Goal: Information Seeking & Learning: Understand process/instructions

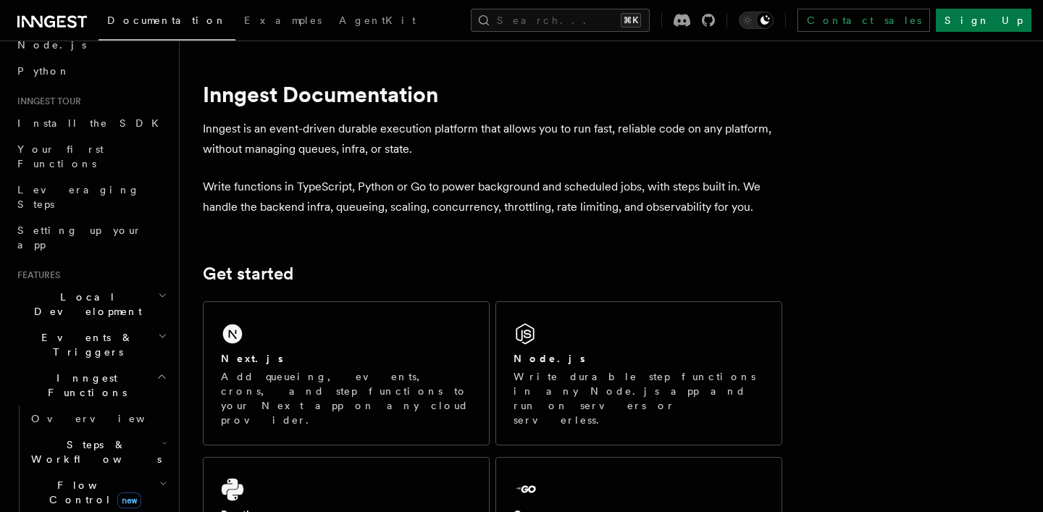
scroll to position [92, 0]
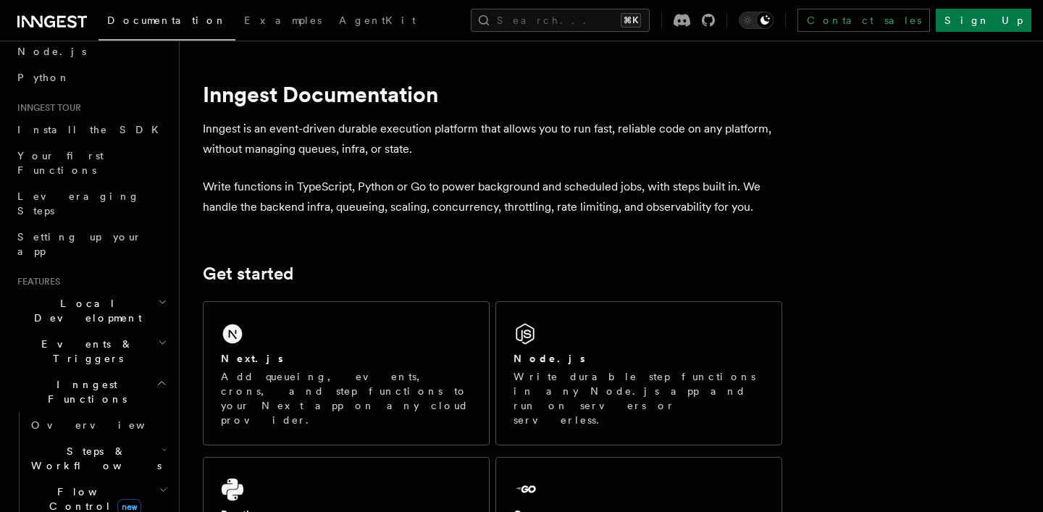
click at [106, 290] on h2 "Local Development" at bounding box center [91, 310] width 159 height 41
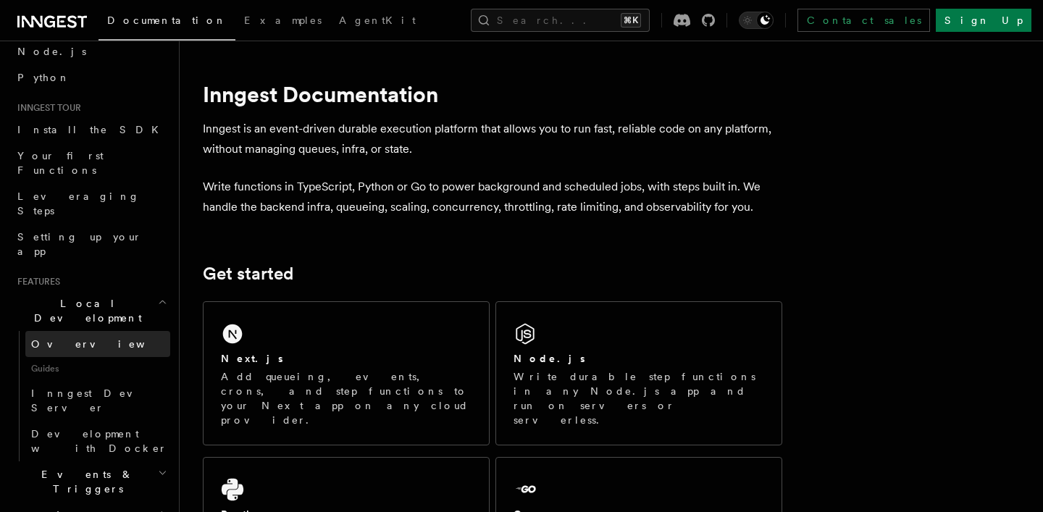
click at [67, 338] on span "Overview" at bounding box center [105, 344] width 149 height 12
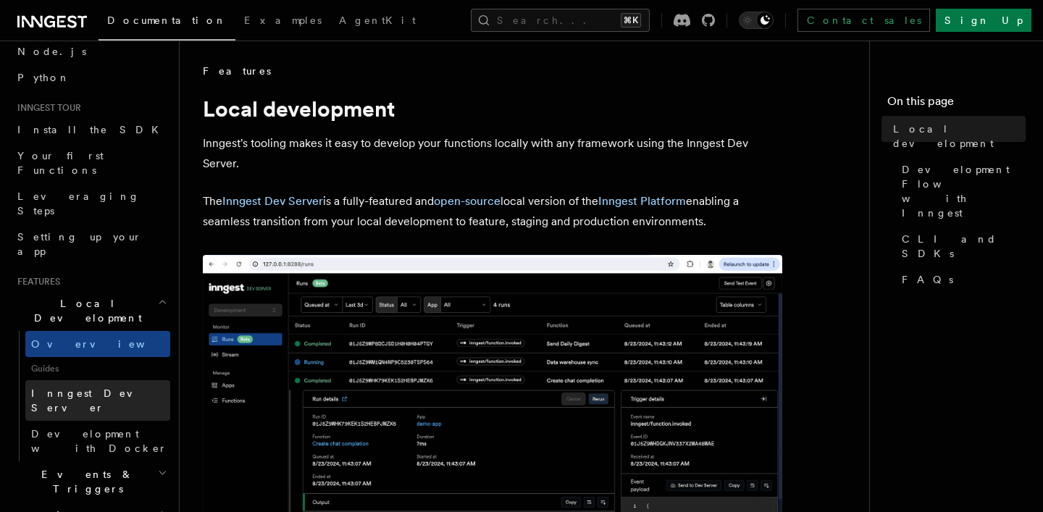
click at [101, 387] on span "Inngest Dev Server" at bounding box center [93, 400] width 124 height 26
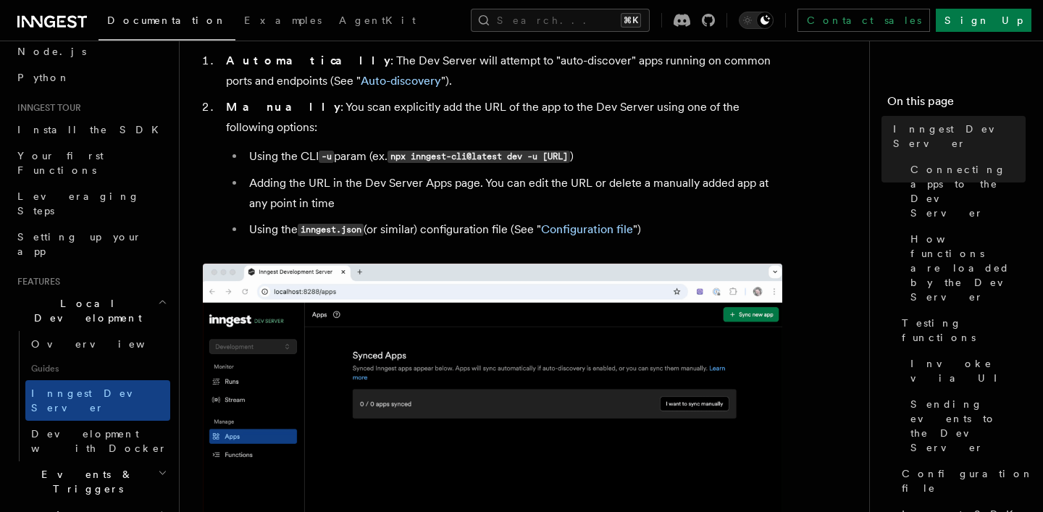
scroll to position [552, 0]
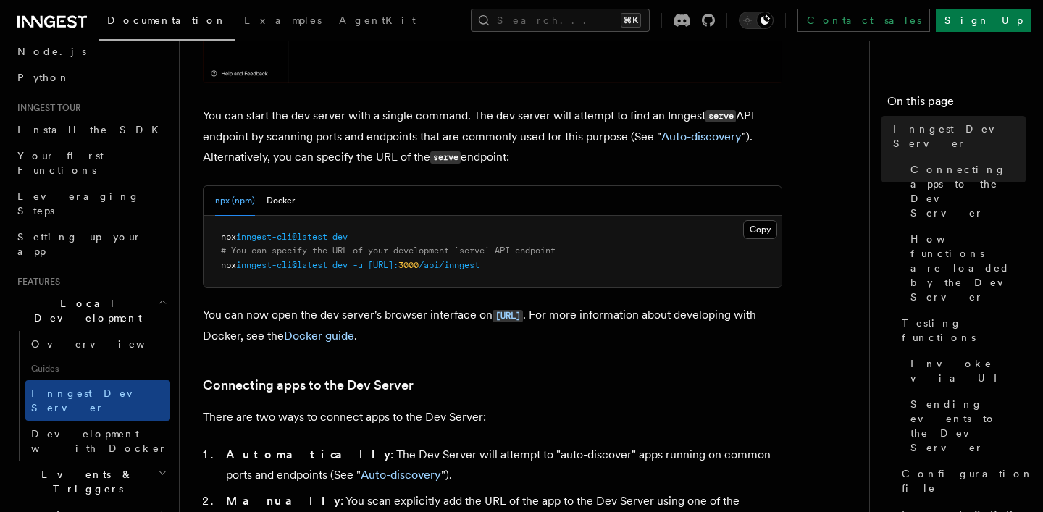
click at [756, 217] on pre "npx inngest-cli@latest dev # You can specify the URL of your development `serve…" at bounding box center [492, 252] width 578 height 72
drag, startPoint x: 374, startPoint y: 240, endPoint x: 193, endPoint y: 243, distance: 181.1
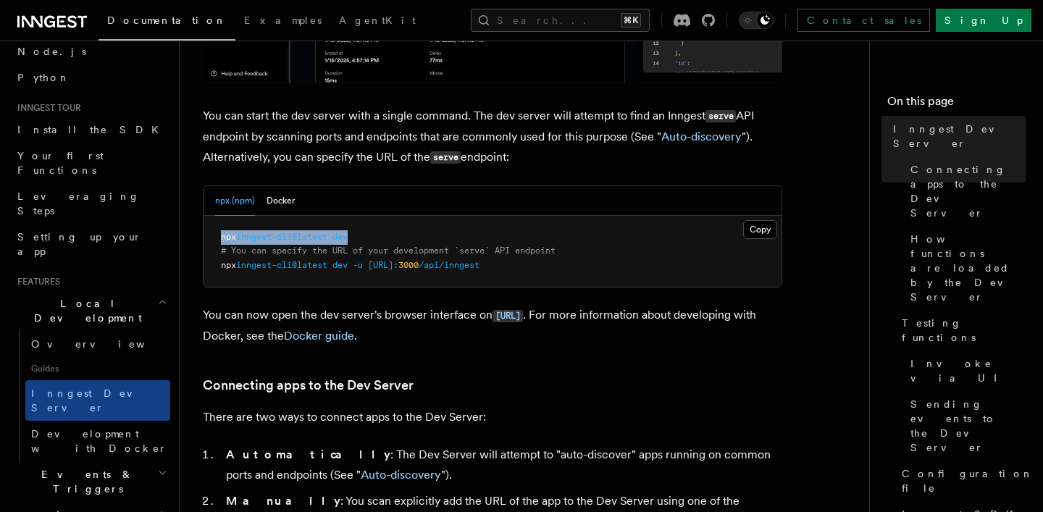
copy span "npx inngest-cli@latest dev"
